Goal: Transaction & Acquisition: Purchase product/service

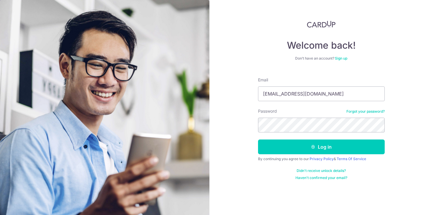
type input "[EMAIL_ADDRESS][DOMAIN_NAME]"
click at [258, 139] on button "Log in" at bounding box center [321, 146] width 127 height 15
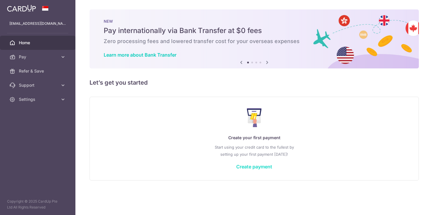
click at [254, 165] on link "Create payment" at bounding box center [254, 166] width 36 height 6
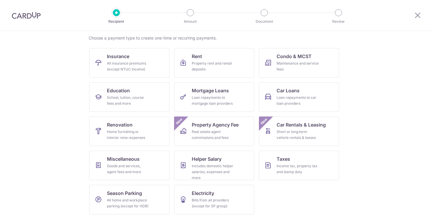
scroll to position [49, 0]
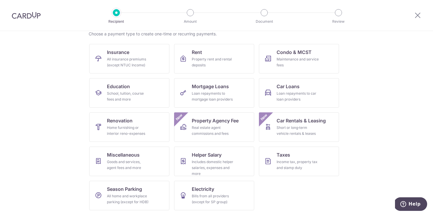
click at [60, 123] on section "What would you like to pay for? Domestic payments International payments New Ch…" at bounding box center [216, 123] width 433 height 184
click at [285, 166] on div "Income tax, property tax and stamp duty" at bounding box center [297, 165] width 42 height 12
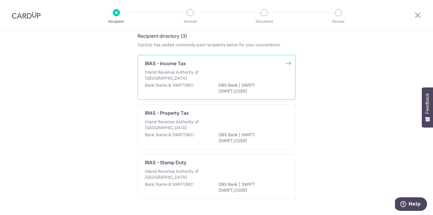
scroll to position [30, 0]
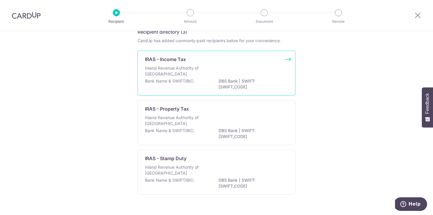
click at [189, 72] on p "Inland Revenue Authority of Singapore" at bounding box center [176, 71] width 62 height 12
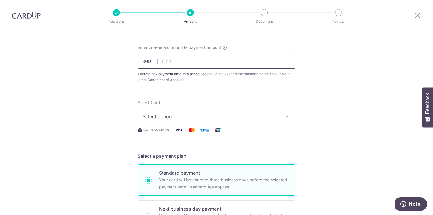
scroll to position [26, 0]
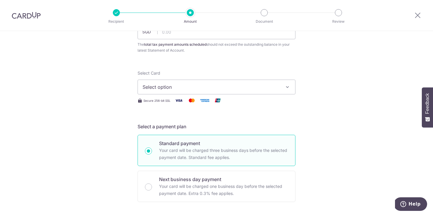
scroll to position [0, 0]
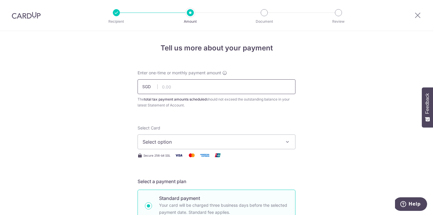
click at [193, 84] on input "text" at bounding box center [216, 86] width 158 height 15
click at [246, 91] on input "text" at bounding box center [216, 86] width 158 height 15
paste input "831.04"
type input "831.04"
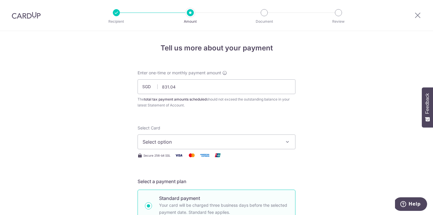
click at [260, 135] on button "Select option" at bounding box center [216, 141] width 158 height 15
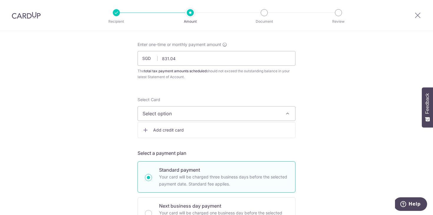
scroll to position [36, 0]
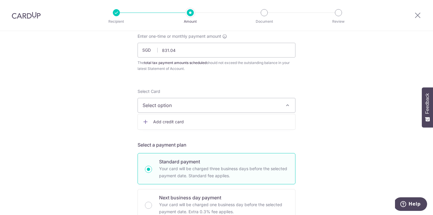
click at [225, 123] on span "Add credit card" at bounding box center [221, 122] width 137 height 6
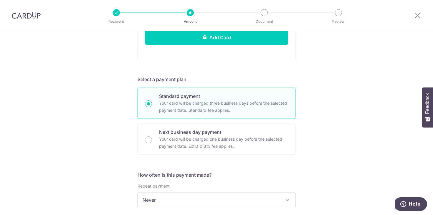
scroll to position [295, 0]
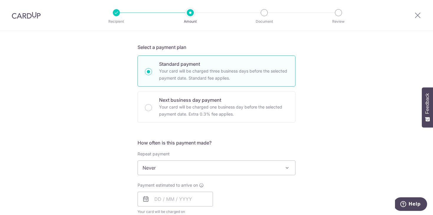
click at [259, 180] on div "How often is this payment made? Repeat payment Never Every month Never To set u…" at bounding box center [216, 179] width 158 height 80
click at [259, 165] on span "Never" at bounding box center [216, 167] width 157 height 14
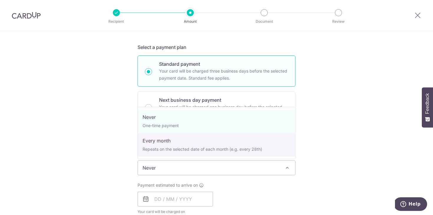
select select "3"
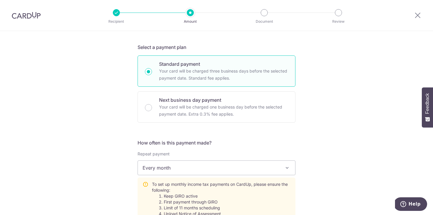
click at [316, 140] on div "Tell us more about your payment Enter one-time or monthly payment amount SGD 83…" at bounding box center [216, 122] width 433 height 775
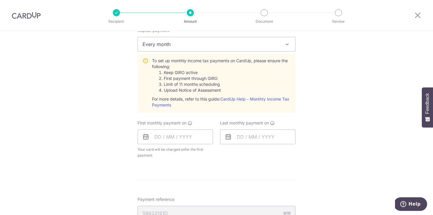
scroll to position [419, 0]
click at [187, 140] on input "text" at bounding box center [174, 136] width 75 height 15
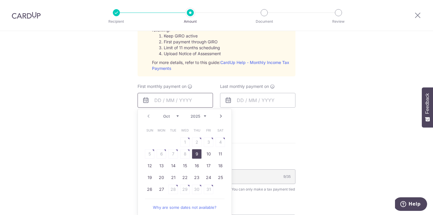
scroll to position [463, 0]
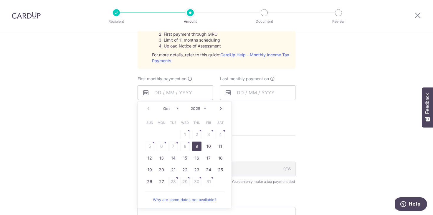
click at [193, 143] on link "9" at bounding box center [196, 145] width 9 height 9
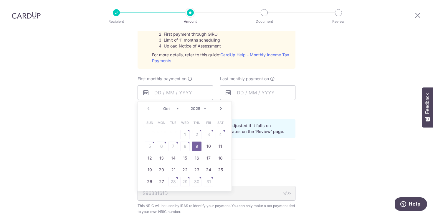
type input "[DATE]"
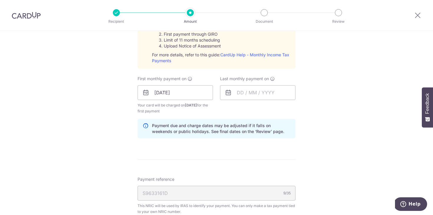
click at [272, 79] on icon at bounding box center [272, 78] width 5 height 5
click at [265, 91] on input "text" at bounding box center [257, 92] width 75 height 15
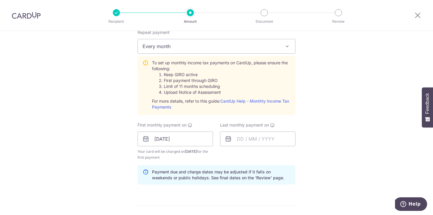
scroll to position [416, 0]
drag, startPoint x: 205, startPoint y: 78, endPoint x: 216, endPoint y: 94, distance: 19.2
click at [216, 94] on ol "Keep GIRO active First payment through GIRO Limit of 11 months scheduling Uploa…" at bounding box center [221, 84] width 138 height 24
click at [216, 94] on li "Upload Notice of Assessment" at bounding box center [227, 92] width 127 height 6
click at [131, 123] on div "Tell us more about your payment Enter one-time or monthly payment amount SGD 83…" at bounding box center [216, 13] width 433 height 799
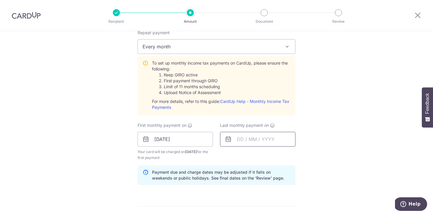
click at [263, 135] on input "text" at bounding box center [257, 139] width 75 height 15
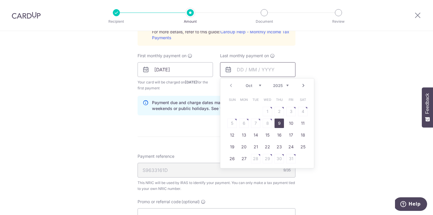
scroll to position [489, 0]
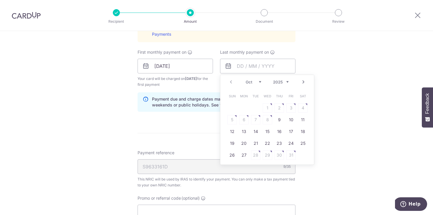
click at [303, 83] on link "Next" at bounding box center [303, 81] width 7 height 7
click at [243, 119] on link "9" at bounding box center [243, 119] width 9 height 9
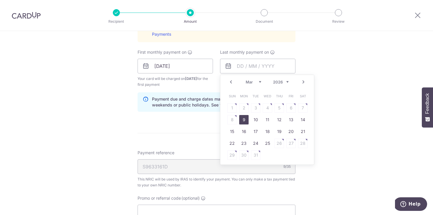
type input "[DATE]"
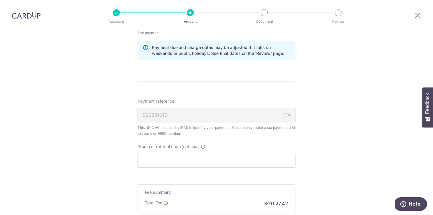
scroll to position [586, 0]
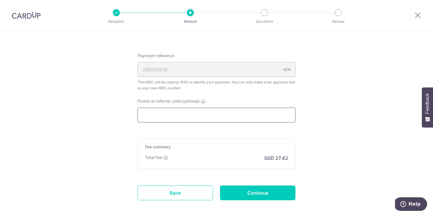
click at [214, 115] on input "Promo or referral code (optional)" at bounding box center [216, 114] width 158 height 15
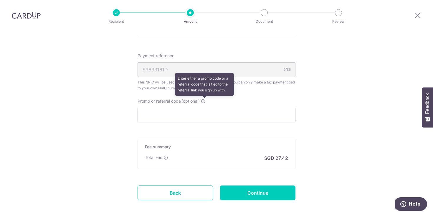
click at [205, 101] on icon at bounding box center [203, 101] width 5 height 5
click at [205, 107] on input "Promo or referral code (optional) Enter either a promo code or a referral code …" at bounding box center [216, 114] width 158 height 15
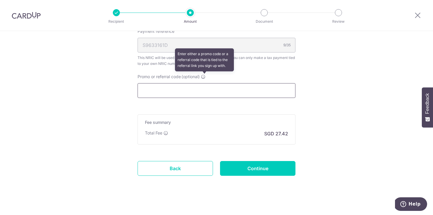
scroll to position [612, 0]
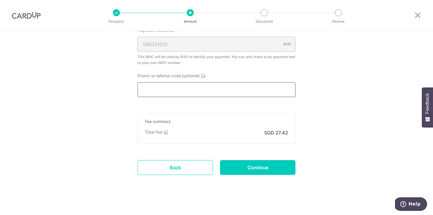
click at [198, 89] on input "Promo or referral code (optional) Enter either a promo code or a referral code …" at bounding box center [216, 89] width 158 height 15
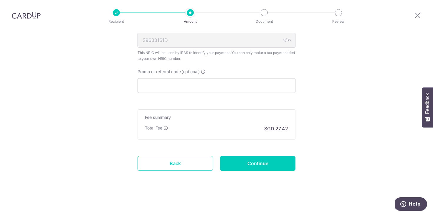
click at [203, 92] on input "Promo or referral code (optional)" at bounding box center [216, 85] width 158 height 15
click at [179, 113] on div "Fee summary Base fee Extend fee Next-day fee Total Fee SGD 27.42" at bounding box center [216, 124] width 158 height 30
click at [282, 135] on div "Fee summary Base fee Extend fee Next-day fee Total Fee This fee contributes to …" at bounding box center [216, 124] width 158 height 30
click at [272, 128] on p "SGD 27.42" at bounding box center [276, 128] width 24 height 7
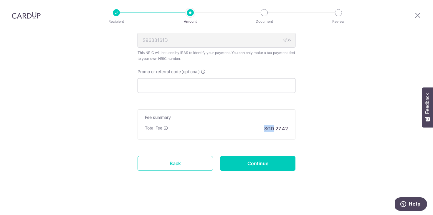
click at [272, 128] on p "SGD 27.42" at bounding box center [276, 128] width 24 height 7
click at [243, 120] on div "Fee summary Base fee Extend fee Next-day fee Total Fee SGD 27.42" at bounding box center [216, 124] width 158 height 30
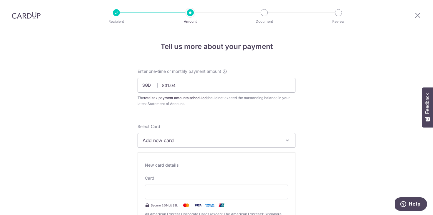
scroll to position [0, 0]
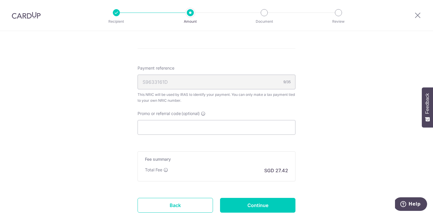
scroll to position [616, 0]
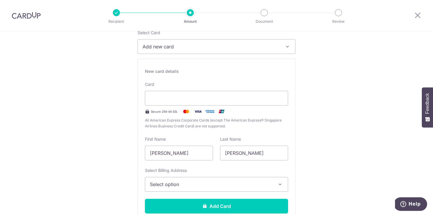
scroll to position [95, 0]
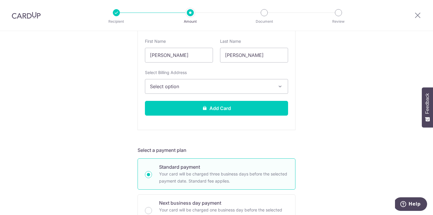
scroll to position [193, 0]
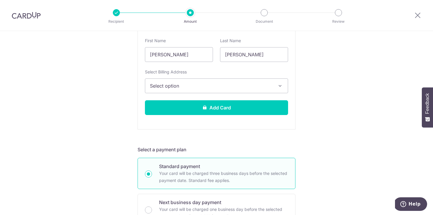
click at [256, 81] on button "Select option" at bounding box center [216, 85] width 143 height 15
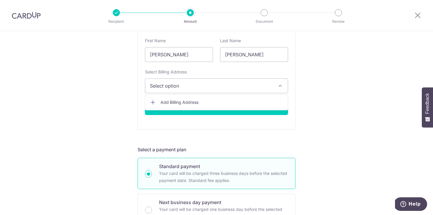
click at [224, 98] on link "Add Billing Address" at bounding box center [216, 102] width 142 height 11
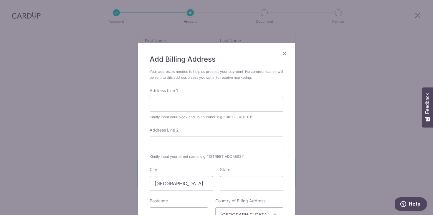
click at [218, 95] on div "Address Line 1 Kindly input your block and unit number. e.g. "Blk 123, #01-01"" at bounding box center [217, 103] width 134 height 32
click at [220, 107] on input "Address Line 1" at bounding box center [217, 104] width 134 height 15
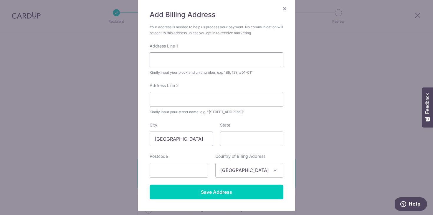
scroll to position [45, 0]
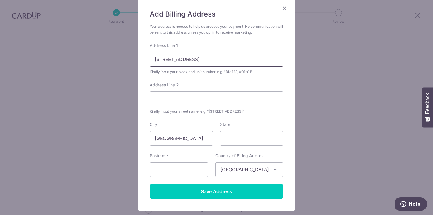
type input "725 Ang Mo Kio Avenue 6"
type input "#13-4146"
click at [247, 141] on input "State" at bounding box center [251, 138] width 63 height 15
click at [200, 163] on input "text" at bounding box center [179, 169] width 59 height 15
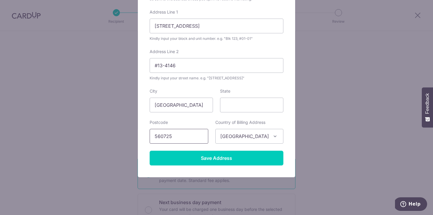
scroll to position [81, 0]
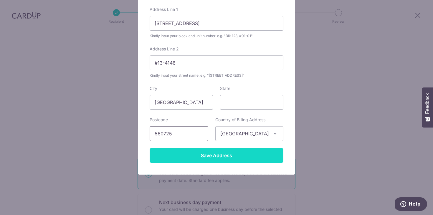
type input "560725"
click at [211, 159] on input "Save Address" at bounding box center [217, 155] width 134 height 15
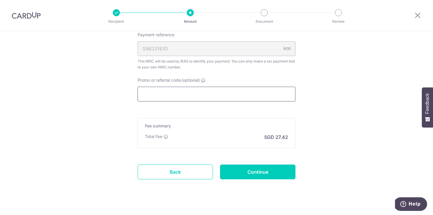
scroll to position [616, 0]
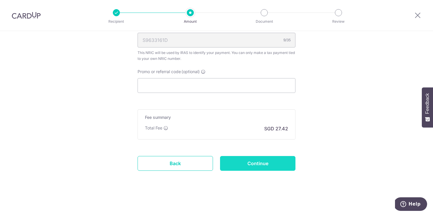
click at [258, 165] on input "Continue" at bounding box center [257, 163] width 75 height 15
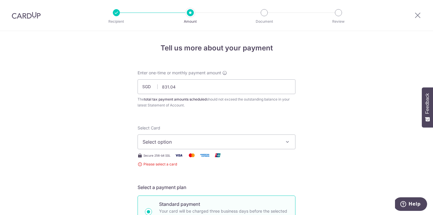
click at [287, 144] on icon "button" at bounding box center [287, 142] width 6 height 6
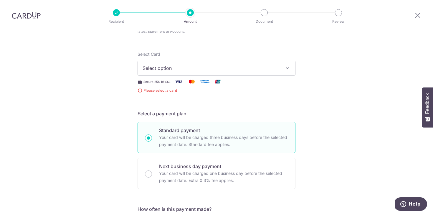
scroll to position [74, 0]
click at [258, 68] on span "Select option" at bounding box center [210, 67] width 137 height 7
click at [240, 81] on span "Add credit card" at bounding box center [221, 84] width 137 height 6
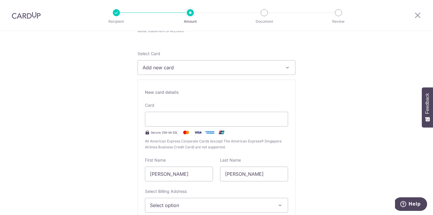
click at [246, 85] on div "New card details Card Secure 256-bit SSL All American Express Corporate Cards (…" at bounding box center [216, 163] width 158 height 169
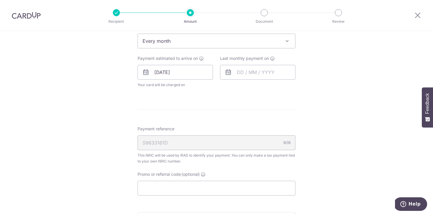
scroll to position [416, 0]
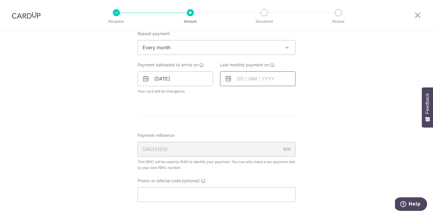
click at [250, 73] on input "text" at bounding box center [257, 78] width 75 height 15
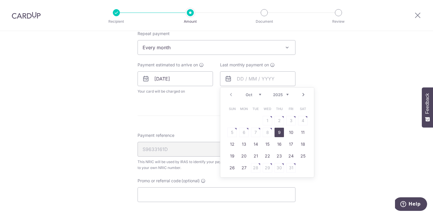
click at [302, 93] on link "Next" at bounding box center [303, 94] width 7 height 7
click at [247, 132] on link "9" at bounding box center [243, 131] width 9 height 9
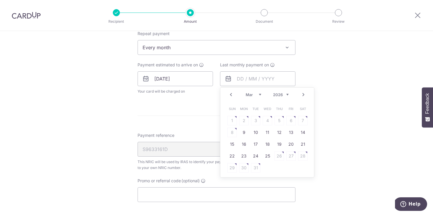
type input "[DATE]"
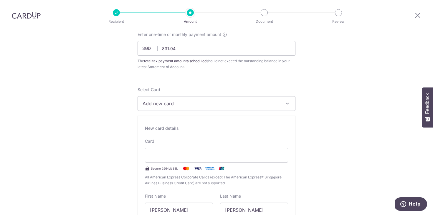
scroll to position [39, 0]
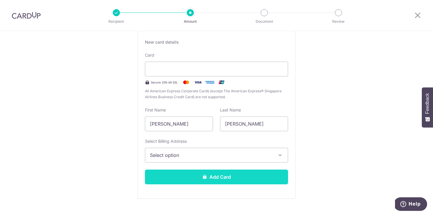
click at [256, 176] on button "Add Card" at bounding box center [216, 176] width 143 height 15
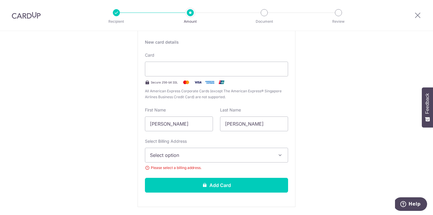
click at [247, 152] on span "Select option" at bounding box center [211, 154] width 122 height 7
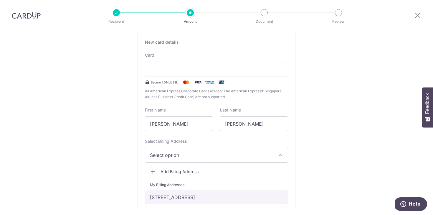
click at [231, 194] on link "725 Ang Mo Kio Avenue 6, #13-4146, Singapore, Singapore-560725" at bounding box center [216, 197] width 142 height 14
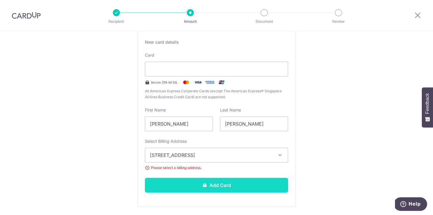
click at [230, 189] on button "Add Card" at bounding box center [216, 184] width 143 height 15
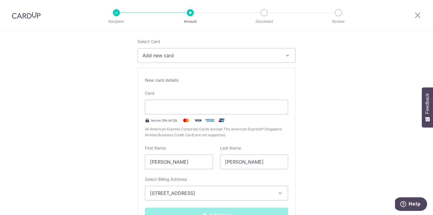
scroll to position [85, 0]
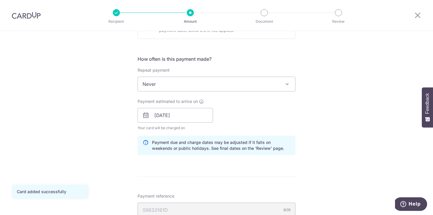
scroll to position [217, 0]
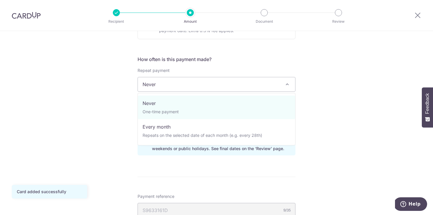
click at [250, 78] on span "Never" at bounding box center [216, 84] width 157 height 14
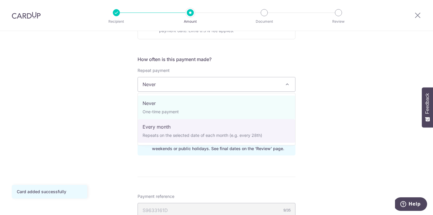
select select "3"
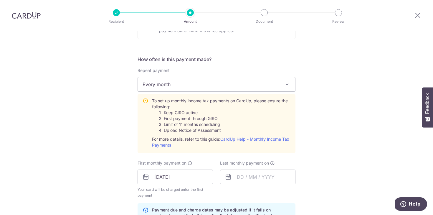
click at [348, 103] on div "Tell us more about your payment Enter one-time or monthly payment amount SGD 83…" at bounding box center [216, 133] width 433 height 638
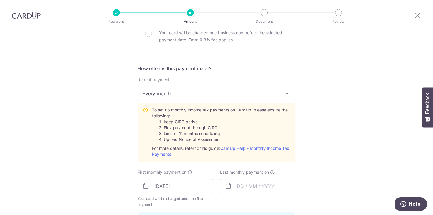
scroll to position [262, 0]
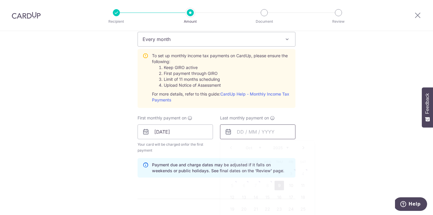
click at [268, 130] on input "text" at bounding box center [257, 131] width 75 height 15
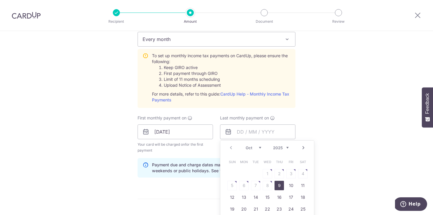
click at [298, 148] on div "Prev Next Oct Nov Dec 2025 2026" at bounding box center [267, 147] width 94 height 14
click at [301, 148] on link "Next" at bounding box center [303, 147] width 7 height 7
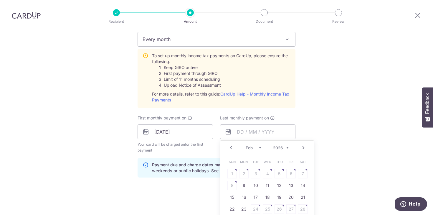
click at [301, 148] on link "Next" at bounding box center [303, 147] width 7 height 7
click at [243, 187] on link "9" at bounding box center [243, 184] width 9 height 9
type input "09/03/2026"
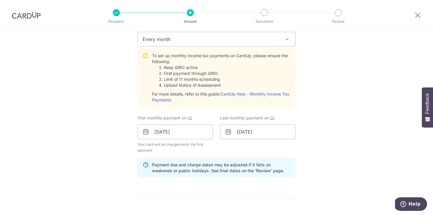
click at [305, 150] on div "Tell us more about your payment Enter one-time or monthly payment amount SGD 83…" at bounding box center [216, 88] width 433 height 638
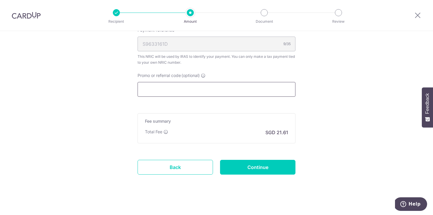
scroll to position [454, 0]
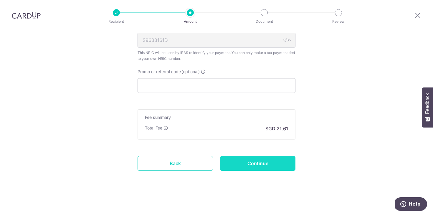
click at [259, 163] on input "Continue" at bounding box center [257, 163] width 75 height 15
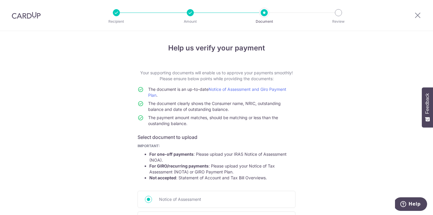
click at [310, 115] on div "Help us verify your payment Your supporting documents will enable us to approve…" at bounding box center [216, 166] width 433 height 270
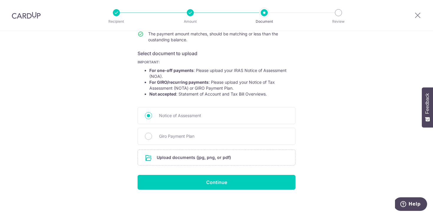
scroll to position [86, 0]
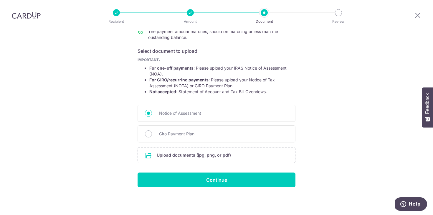
click at [203, 84] on li "For GIRO/recurring payments : Please upload your Notice of Tax Assessment (NOTA…" at bounding box center [222, 83] width 146 height 12
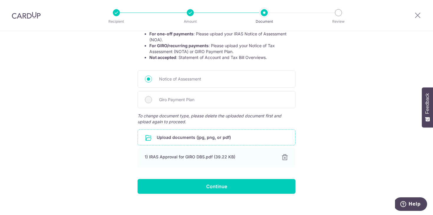
scroll to position [127, 0]
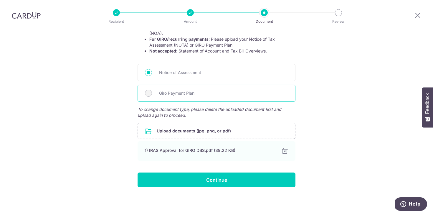
click at [223, 94] on span "Giro Payment Plan" at bounding box center [223, 92] width 129 height 7
click at [169, 95] on span "Giro Payment Plan" at bounding box center [223, 92] width 129 height 7
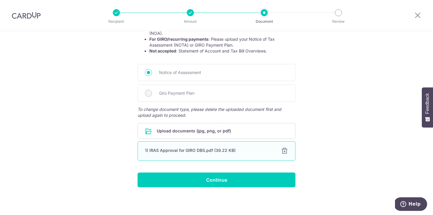
click at [283, 152] on div at bounding box center [284, 150] width 7 height 7
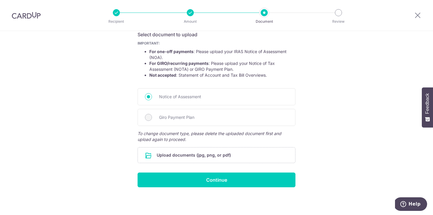
scroll to position [86, 0]
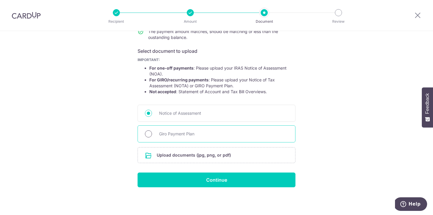
click at [149, 134] on input "Giro Payment Plan" at bounding box center [148, 133] width 7 height 7
radio input "true"
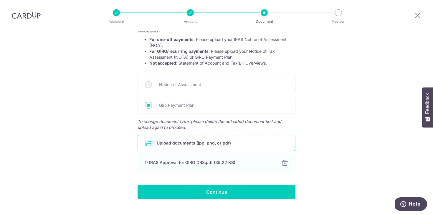
scroll to position [127, 0]
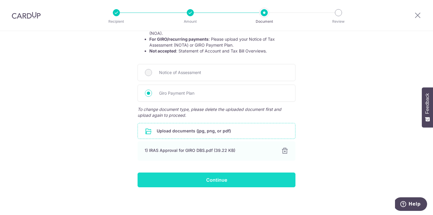
click at [228, 179] on input "Continue" at bounding box center [216, 179] width 158 height 15
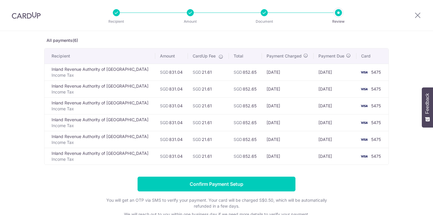
scroll to position [29, 0]
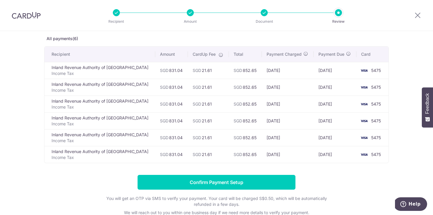
click at [401, 48] on div "Review payment details All payments(6) Recipient Amount CardUp Fee Total Paymen…" at bounding box center [216, 135] width 433 height 268
click at [382, 24] on header "Recipient Amount Document Review" at bounding box center [216, 15] width 433 height 31
click at [244, 107] on td "SGD 852.65" at bounding box center [245, 103] width 33 height 17
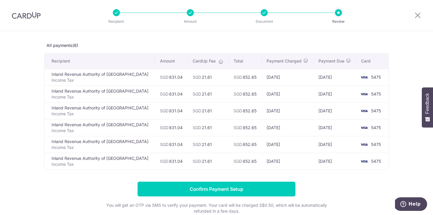
scroll to position [22, 0]
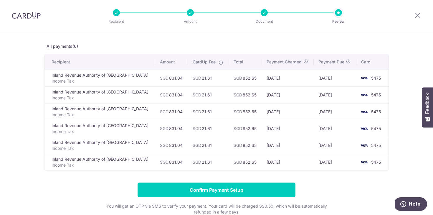
click at [205, 39] on div "Review payment details All payments(6) Recipient Amount CardUp Fee Total Paymen…" at bounding box center [216, 132] width 344 height 222
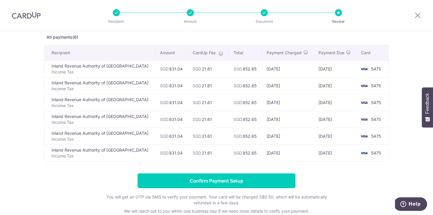
scroll to position [34, 0]
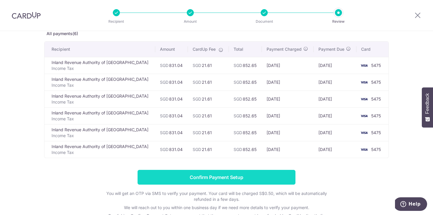
click at [198, 177] on input "Confirm Payment Setup" at bounding box center [216, 177] width 158 height 15
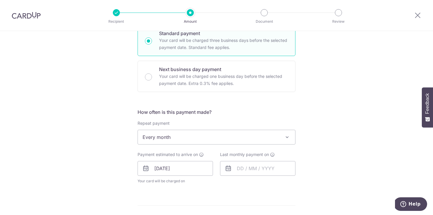
scroll to position [236, 0]
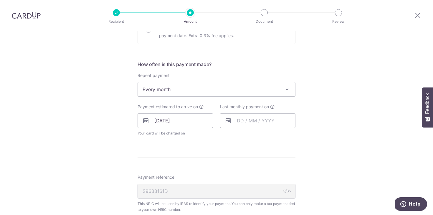
click at [198, 95] on span "Every month" at bounding box center [216, 89] width 157 height 14
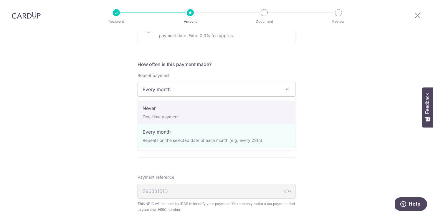
click at [200, 156] on form "Enter one-time or monthly payment amount SGD 831.04 831.04 The total tax paymen…" at bounding box center [216, 85] width 158 height 504
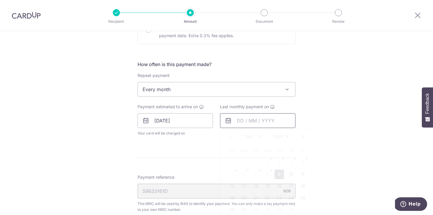
click at [245, 114] on input "text" at bounding box center [257, 120] width 75 height 15
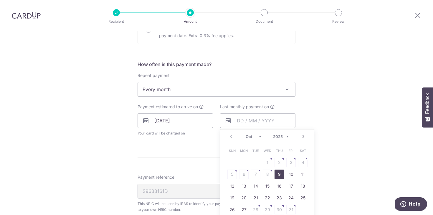
click at [299, 137] on div "Prev Next Oct Nov Dec 2025 2026" at bounding box center [267, 136] width 94 height 14
click at [300, 137] on link "Next" at bounding box center [303, 136] width 7 height 7
click at [248, 175] on td "9" at bounding box center [244, 174] width 12 height 12
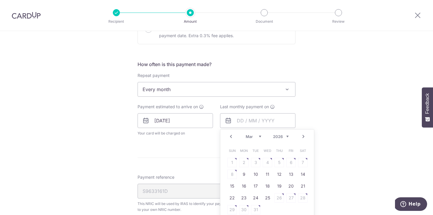
type input "[DATE]"
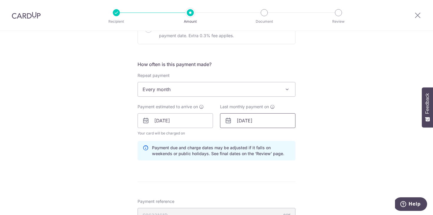
click at [278, 120] on input "[DATE]" at bounding box center [257, 120] width 75 height 15
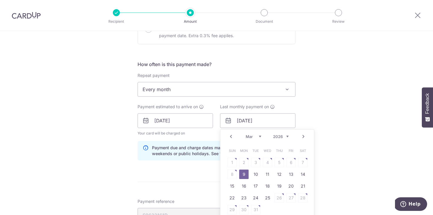
click at [339, 126] on div "Tell us more about your payment Enter one-time or monthly payment amount SGD 83…" at bounding box center [216, 92] width 433 height 595
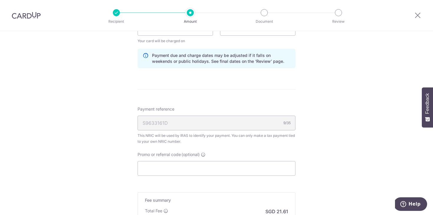
scroll to position [353, 0]
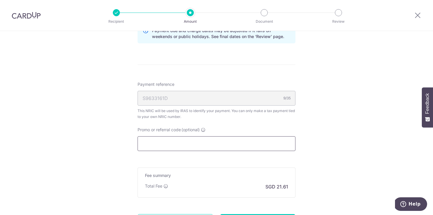
click at [199, 141] on input "Promo or referral code (optional)" at bounding box center [216, 143] width 158 height 15
click at [198, 141] on input "Promo or referral code (optional)" at bounding box center [216, 143] width 158 height 15
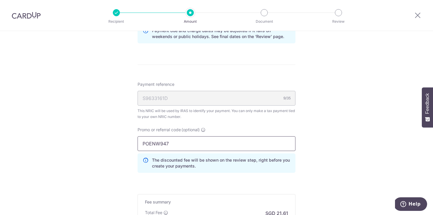
type input "POENW947"
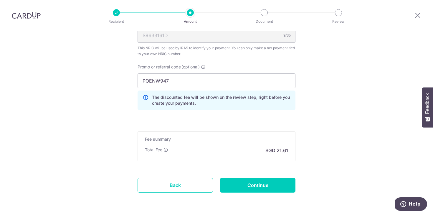
scroll to position [418, 0]
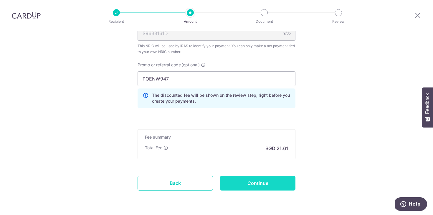
click at [268, 187] on input "Continue" at bounding box center [257, 182] width 75 height 15
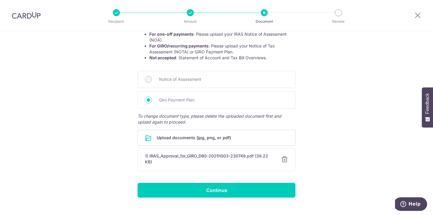
scroll to position [130, 0]
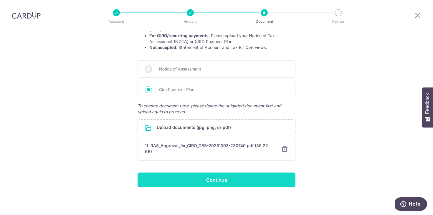
click at [224, 177] on input "Continue" at bounding box center [216, 179] width 158 height 15
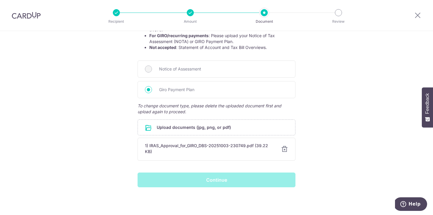
click at [347, 132] on div "Help us verify your payment Your supporting documents will enable us to approve…" at bounding box center [216, 58] width 433 height 314
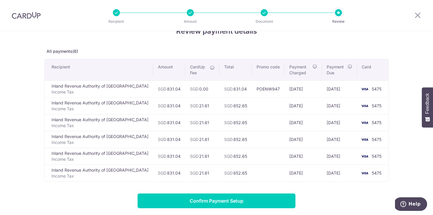
scroll to position [20, 0]
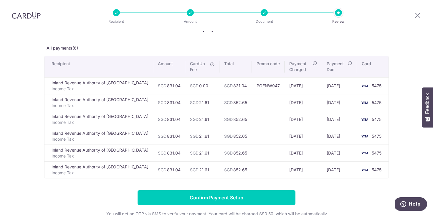
click at [252, 106] on td at bounding box center [268, 102] width 33 height 17
click at [264, 104] on td at bounding box center [268, 102] width 33 height 17
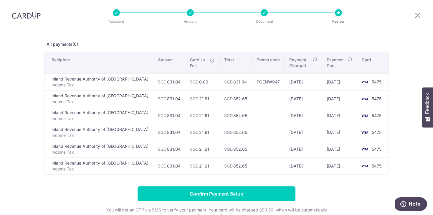
scroll to position [28, 0]
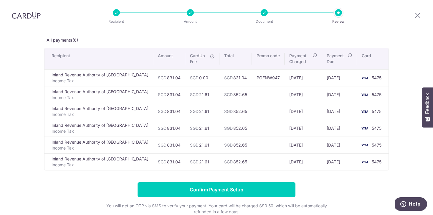
click at [252, 98] on td at bounding box center [268, 94] width 33 height 17
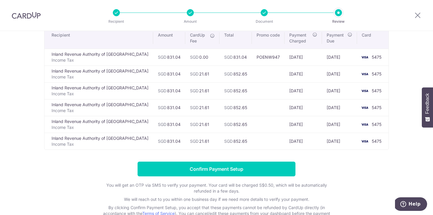
scroll to position [0, 0]
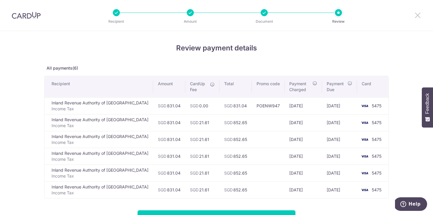
click at [417, 16] on icon at bounding box center [417, 14] width 7 height 7
click at [243, 75] on div "Review payment details All payments(6) Recipient Amount CardUp Fee Total Promo …" at bounding box center [216, 157] width 344 height 228
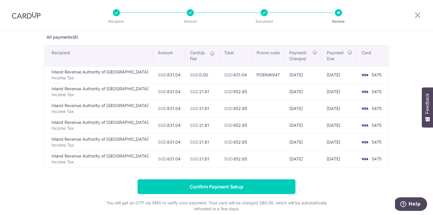
scroll to position [34, 0]
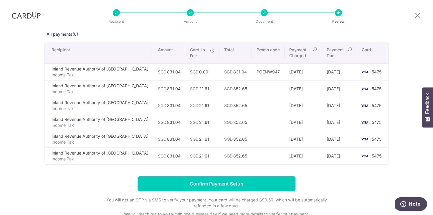
click at [303, 176] on form "Confirm Payment Setup You will get an OTP via SMS to verify your payment. Your …" at bounding box center [216, 206] width 344 height 61
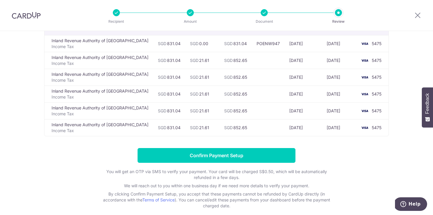
scroll to position [62, 0]
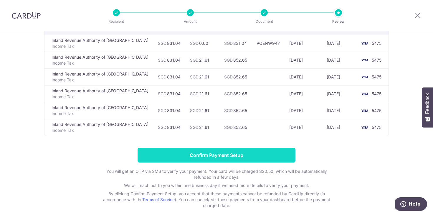
click at [250, 153] on input "Confirm Payment Setup" at bounding box center [216, 154] width 158 height 15
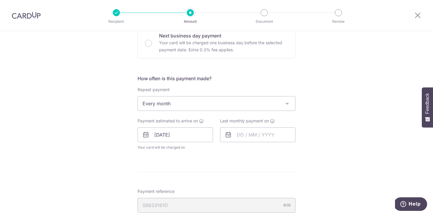
scroll to position [223, 0]
click at [241, 137] on input "text" at bounding box center [257, 133] width 75 height 15
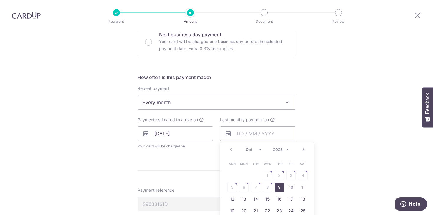
click at [303, 151] on link "Next" at bounding box center [303, 149] width 7 height 7
click at [244, 186] on link "9" at bounding box center [243, 186] width 9 height 9
type input "09/03/2026"
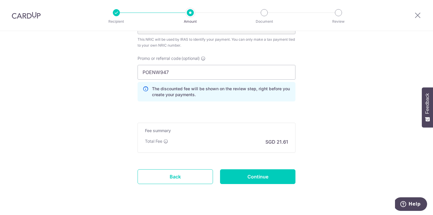
scroll to position [438, 0]
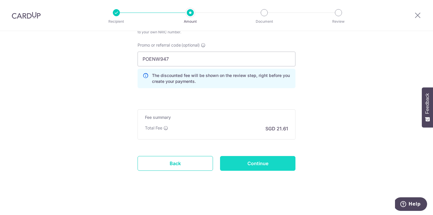
click at [265, 163] on input "Continue" at bounding box center [257, 163] width 75 height 15
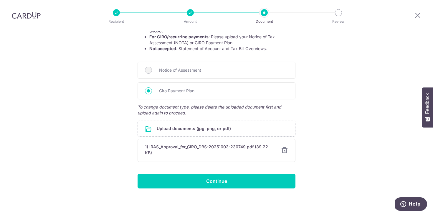
scroll to position [130, 0]
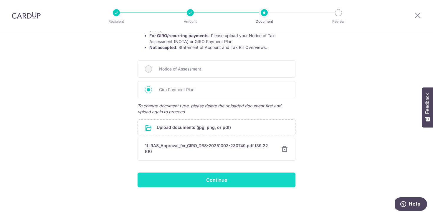
click at [237, 179] on input "Continue" at bounding box center [216, 179] width 158 height 15
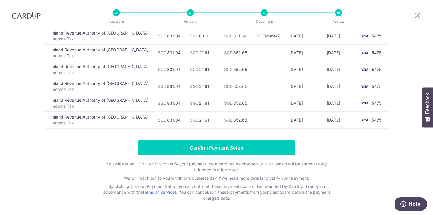
scroll to position [84, 0]
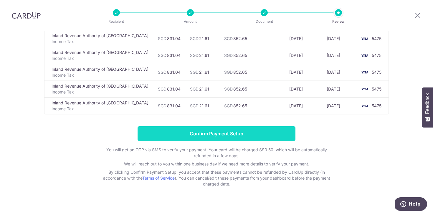
click at [253, 135] on input "Confirm Payment Setup" at bounding box center [216, 133] width 158 height 15
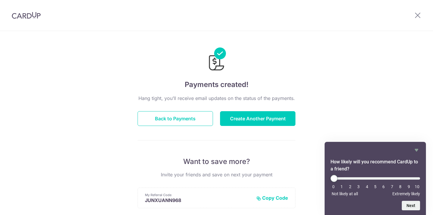
click at [206, 45] on div at bounding box center [216, 55] width 158 height 34
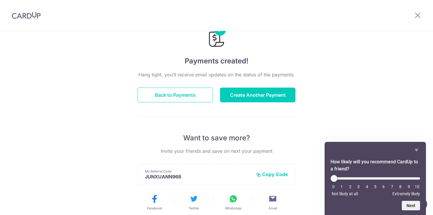
scroll to position [46, 0]
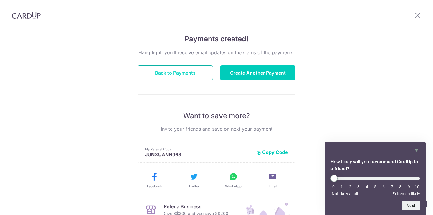
click at [196, 72] on button "Back to Payments" at bounding box center [174, 72] width 75 height 15
